Goal: Information Seeking & Learning: Check status

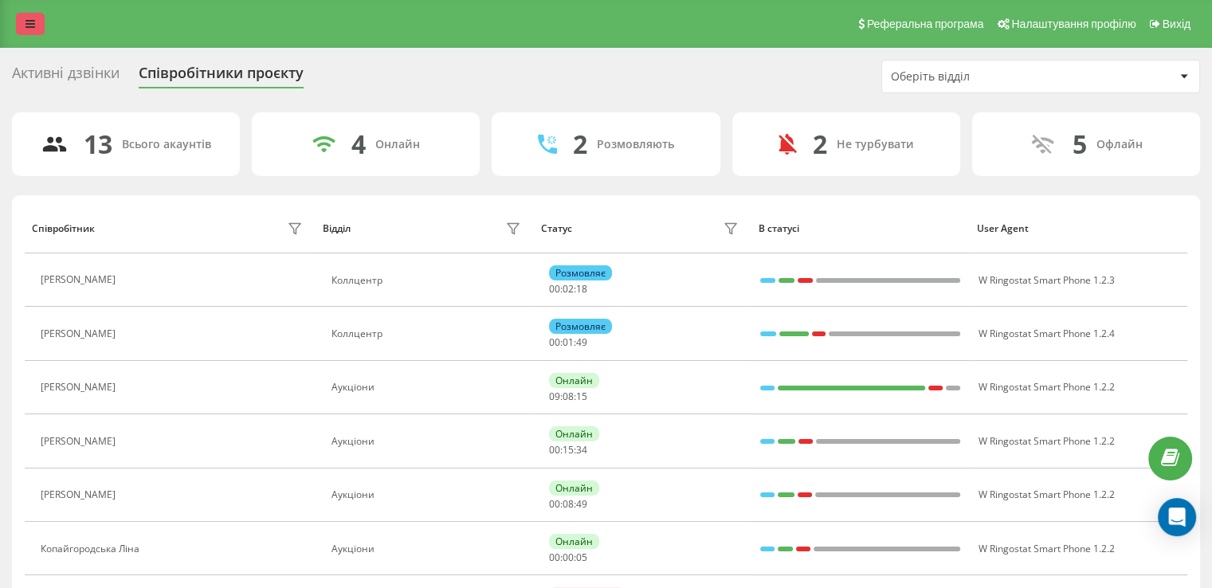
click at [24, 19] on link at bounding box center [30, 24] width 29 height 22
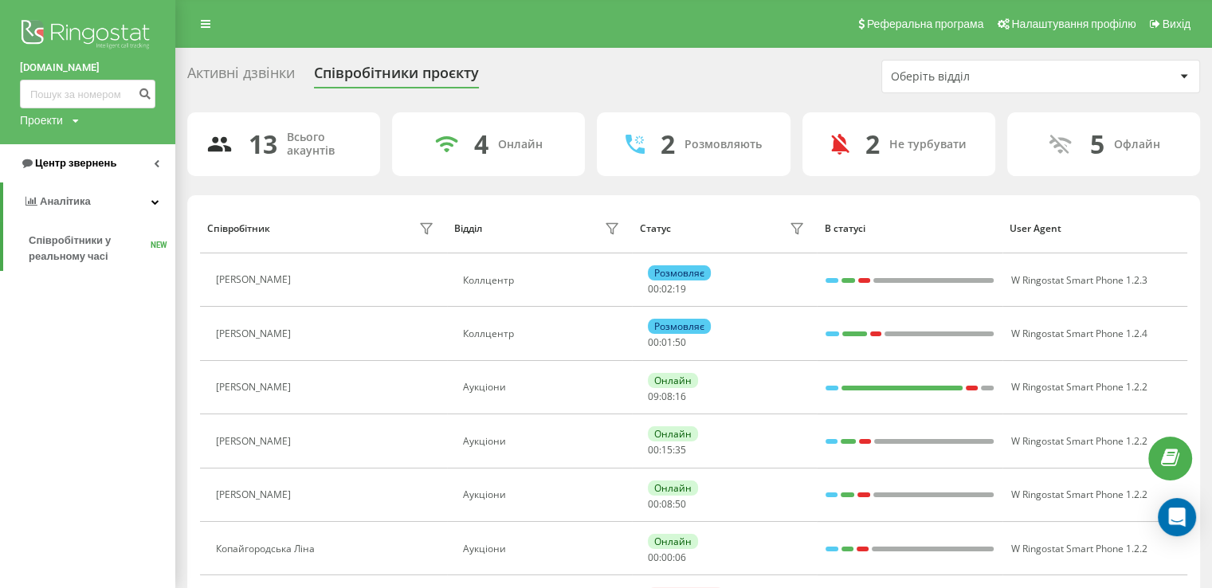
click at [57, 163] on span "Центр звернень" at bounding box center [75, 163] width 81 height 12
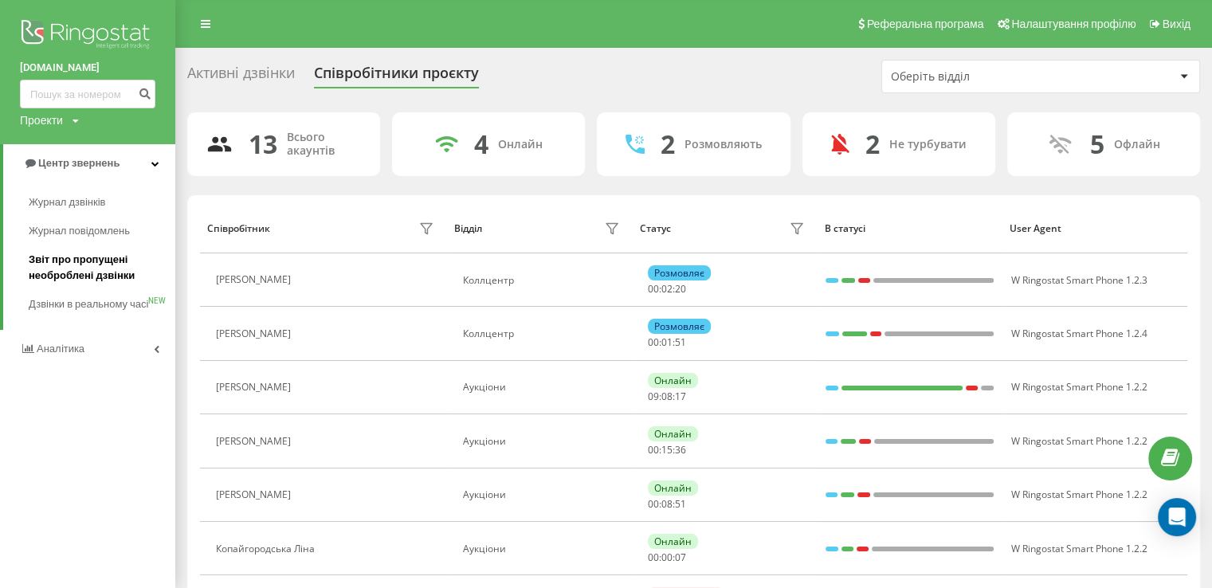
click at [124, 281] on span "Звіт про пропущені необроблені дзвінки" at bounding box center [98, 268] width 139 height 32
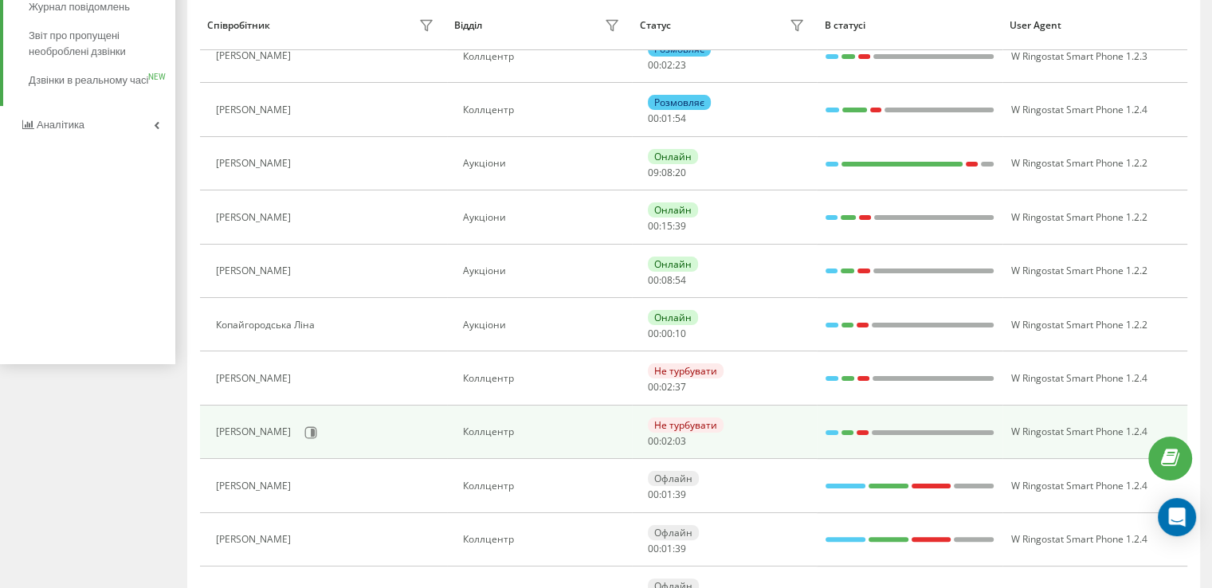
scroll to position [239, 0]
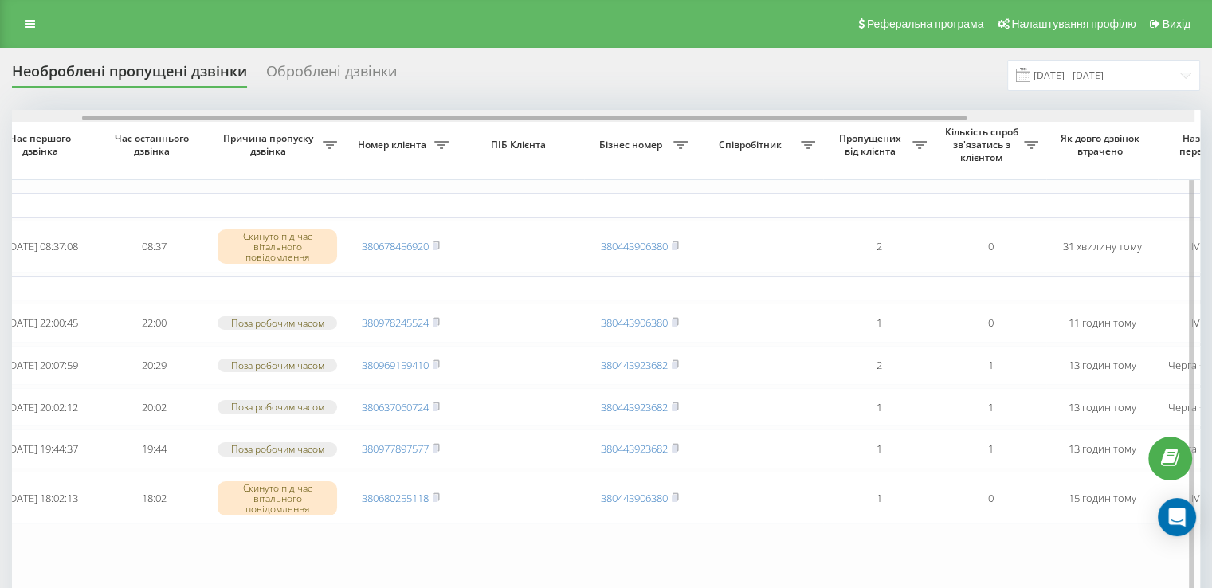
drag, startPoint x: 488, startPoint y: 120, endPoint x: 561, endPoint y: 112, distance: 73.7
click at [561, 112] on div at bounding box center [600, 116] width 1187 height 12
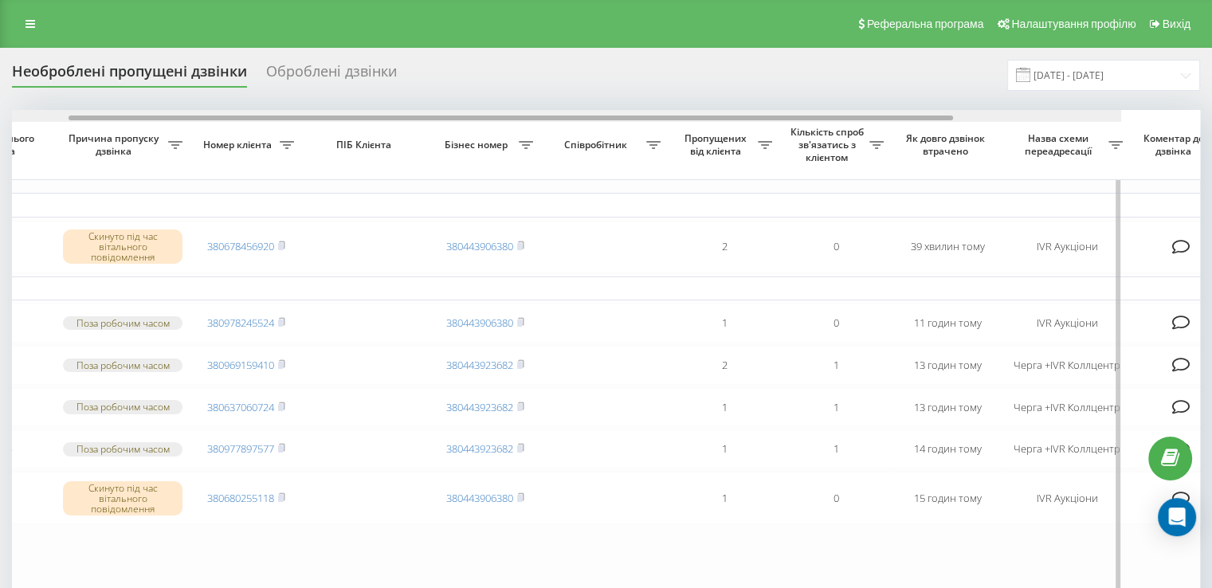
scroll to position [0, 326]
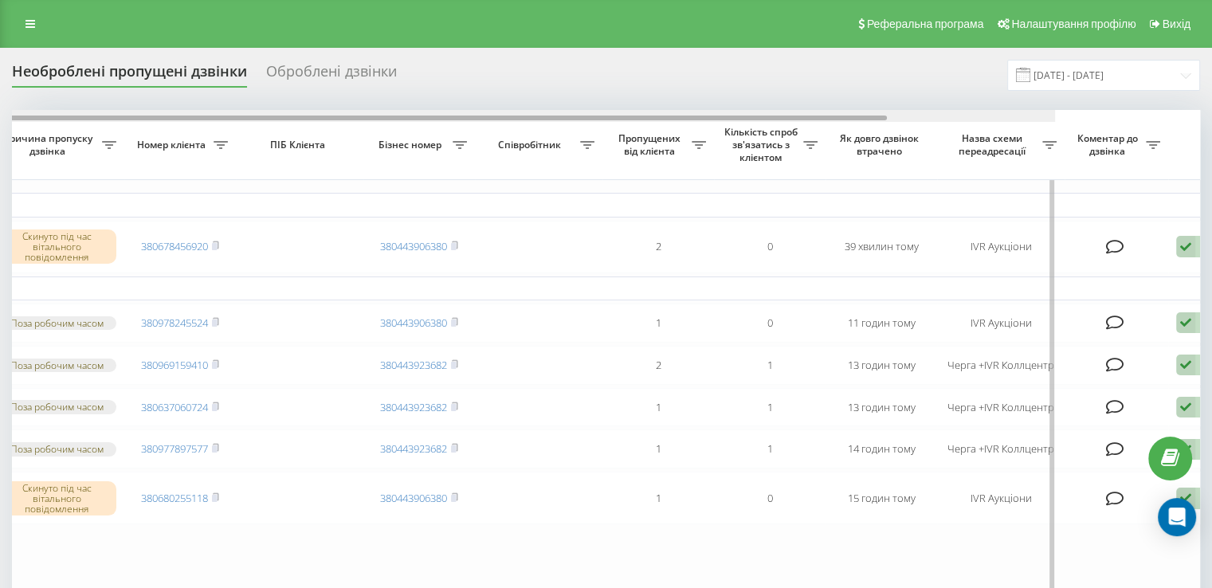
drag, startPoint x: 578, startPoint y: 118, endPoint x: 821, endPoint y: 116, distance: 243.0
click at [821, 116] on div at bounding box center [444, 118] width 884 height 5
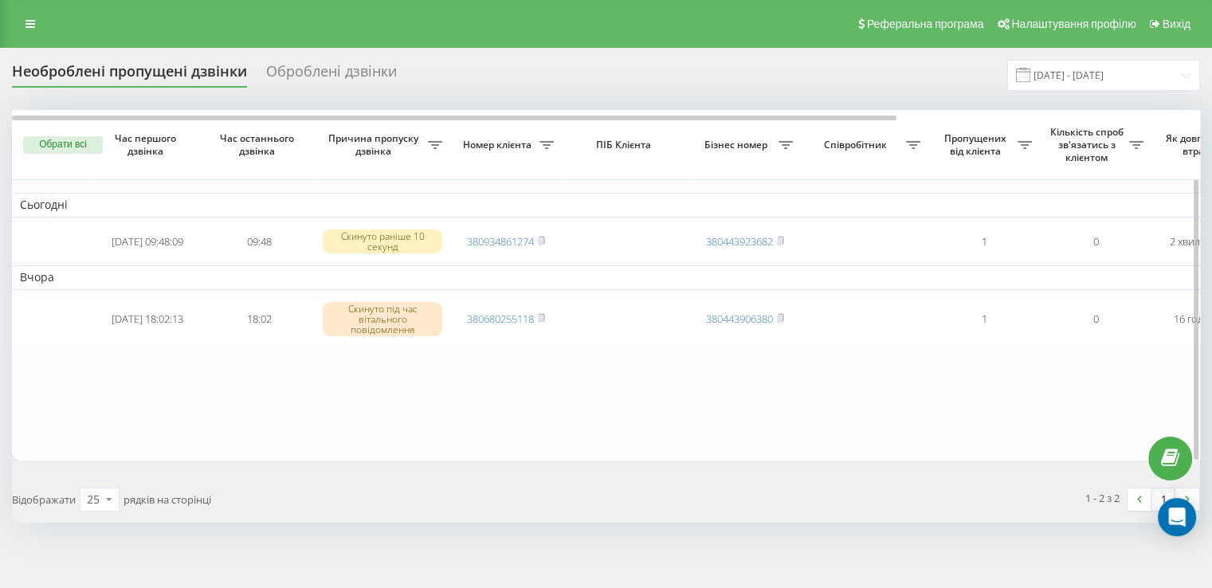
scroll to position [0, 405]
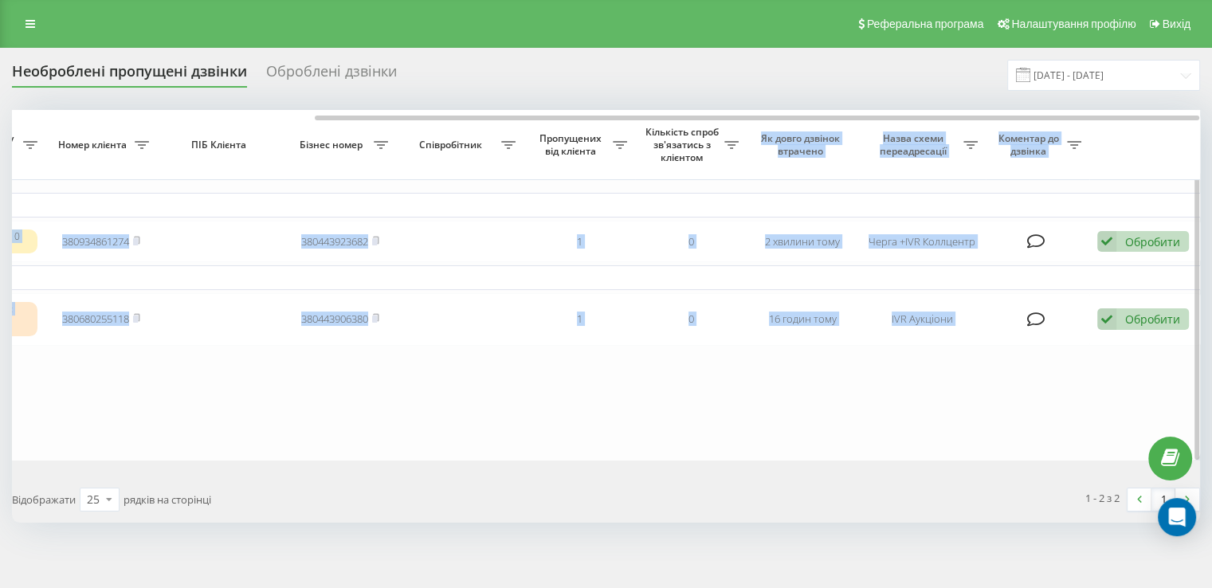
drag, startPoint x: 576, startPoint y: 120, endPoint x: 731, endPoint y: 152, distance: 157.8
click at [731, 152] on div "Обрати всі Час першого дзвінка Час останнього дзвінка Причина пропуску дзвінка …" at bounding box center [606, 285] width 1188 height 350
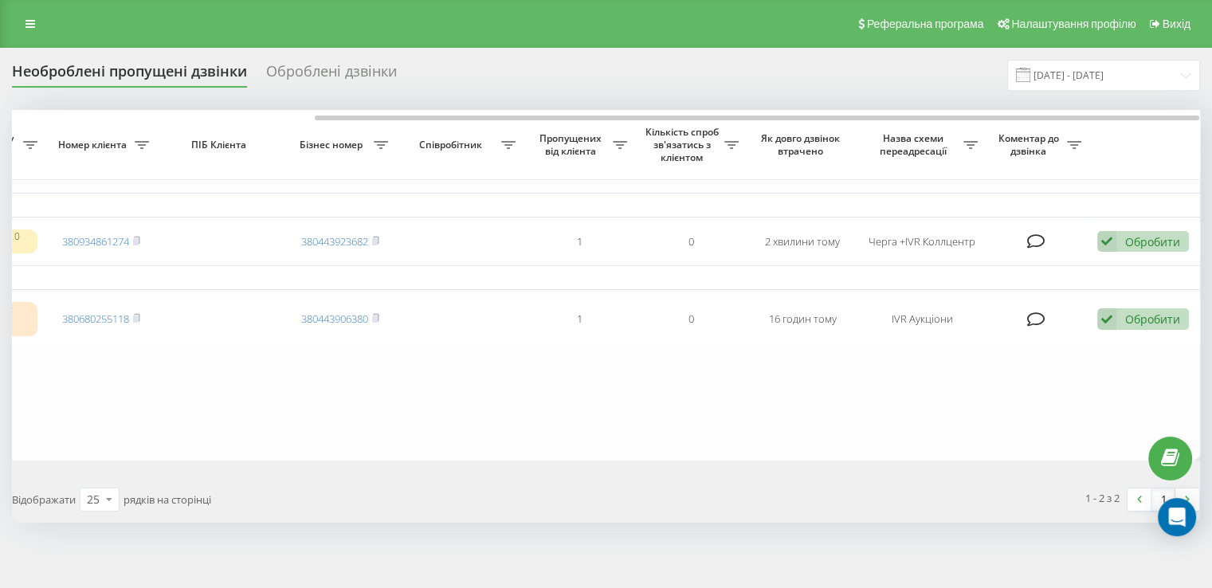
click at [606, 482] on div "1 - 2 з 2 1" at bounding box center [909, 499] width 606 height 46
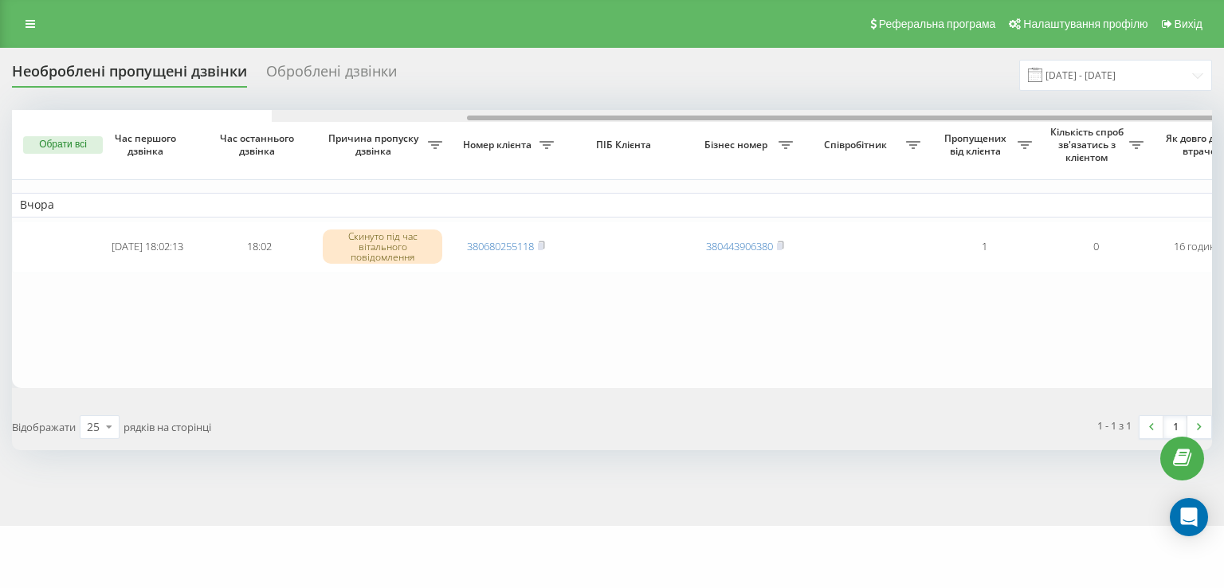
drag, startPoint x: 450, startPoint y: 116, endPoint x: 409, endPoint y: 105, distance: 42.7
click at [410, 105] on div "Необроблені пропущені дзвінки Оброблені дзвінки [DATE] - [DATE] Обрати всі Час …" at bounding box center [612, 255] width 1200 height 390
